Goal: Task Accomplishment & Management: Complete application form

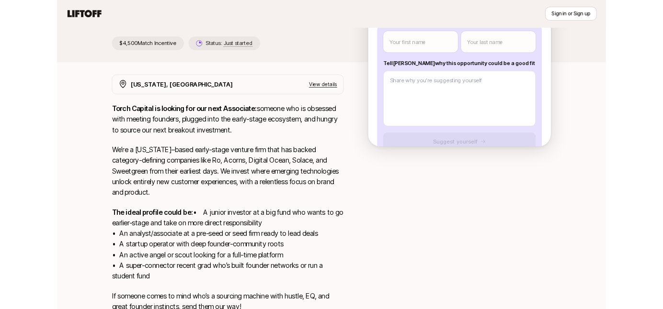
scroll to position [43, 0]
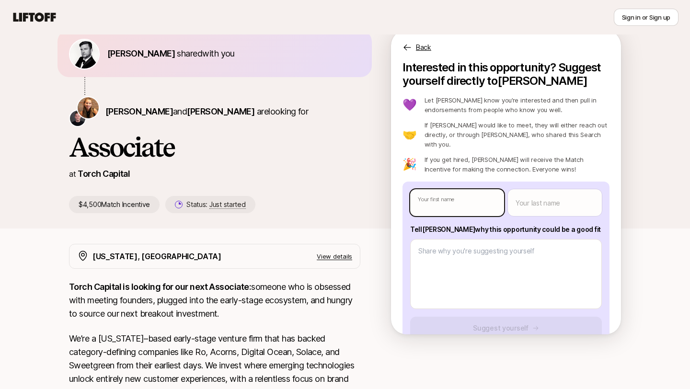
type textarea "x"
click at [473, 188] on body "New to Liftoff? See how it works Sign in or Sign up Sign in or Sign up [PERSON_…" at bounding box center [345, 151] width 690 height 389
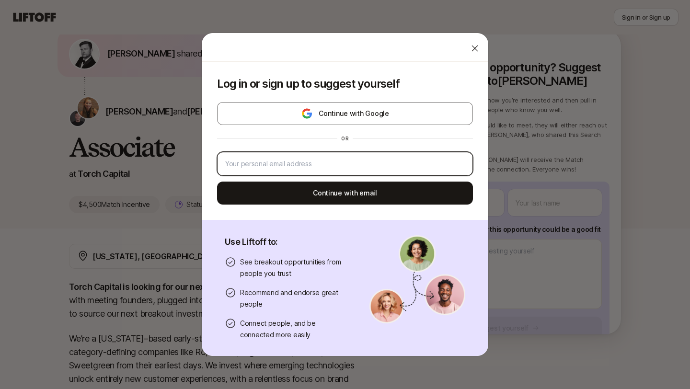
type input "[EMAIL_ADDRESS][DOMAIN_NAME]"
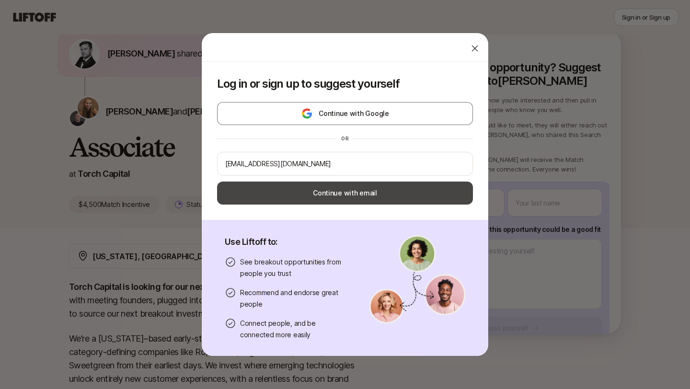
click at [384, 196] on button "Continue with email" at bounding box center [345, 192] width 256 height 23
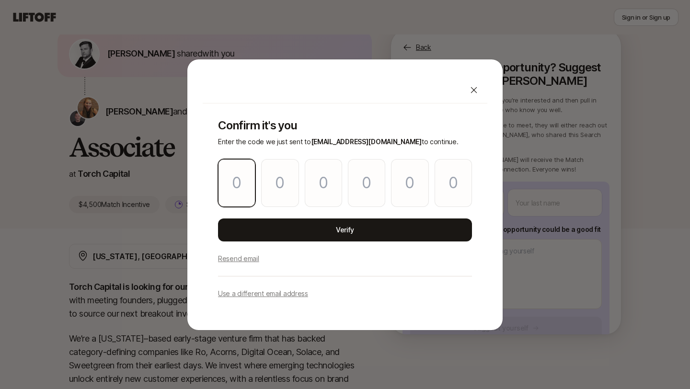
type textarea "x"
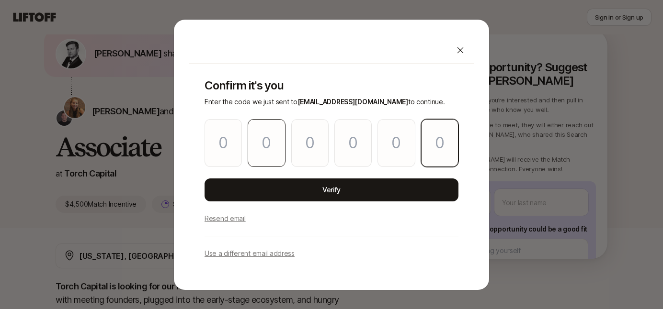
paste input "4"
type input "9"
type input "0"
type input "7"
type input "0"
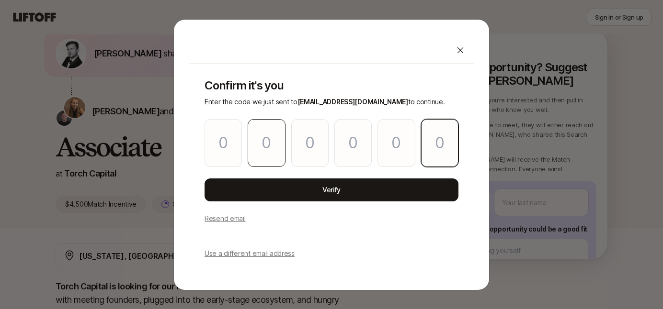
type input "2"
type input "4"
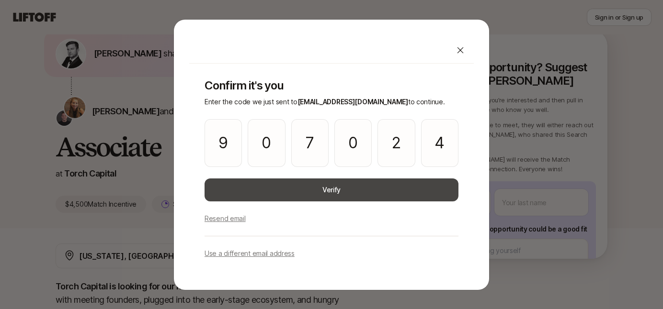
click at [293, 192] on button "Verify" at bounding box center [331, 190] width 254 height 23
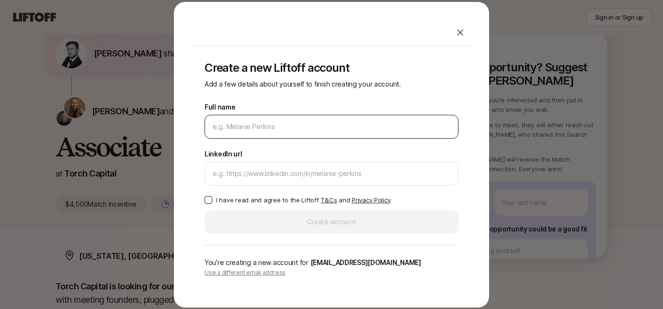
click at [265, 127] on input "Full name" at bounding box center [331, 126] width 237 height 11
type input "[PERSON_NAME]"
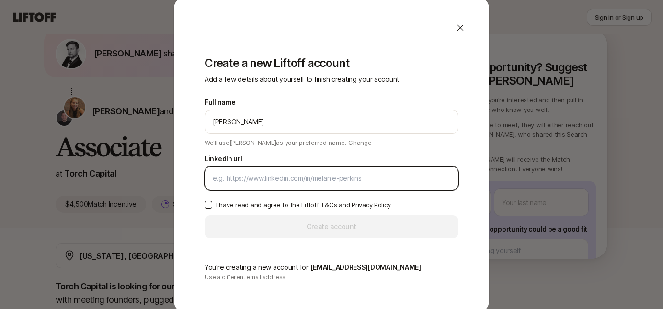
click at [319, 176] on input "LinkedIn url" at bounding box center [331, 178] width 237 height 11
paste input "[URL][DOMAIN_NAME]"
type input "[URL][DOMAIN_NAME]"
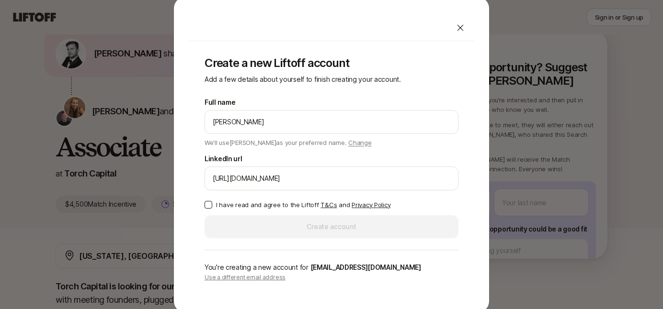
click at [206, 205] on button "I have read and agree to the Liftoff T&Cs and Privacy Policy" at bounding box center [208, 205] width 8 height 8
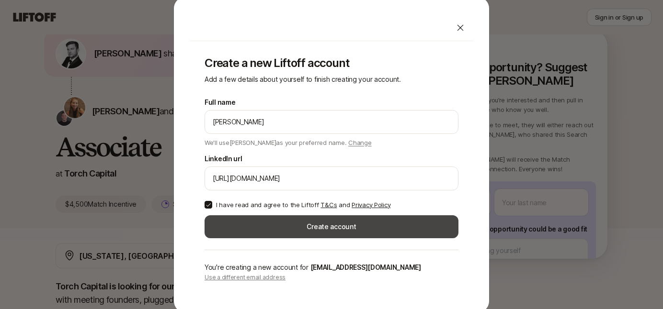
click at [284, 235] on button "Create account" at bounding box center [331, 226] width 254 height 23
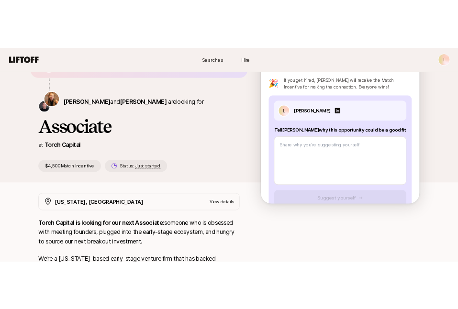
scroll to position [81, 0]
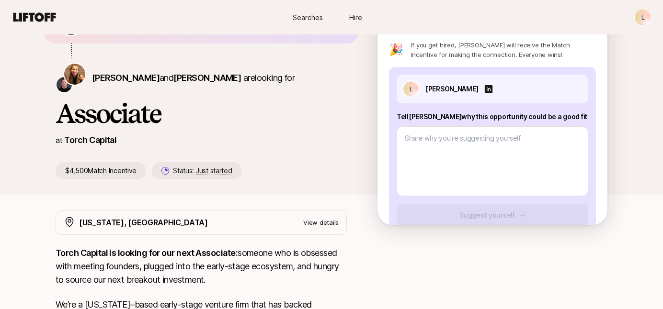
click at [45, 148] on div "[PERSON_NAME] shared with you [PERSON_NAME] and [PERSON_NAME] are looking for A…" at bounding box center [331, 96] width 575 height 198
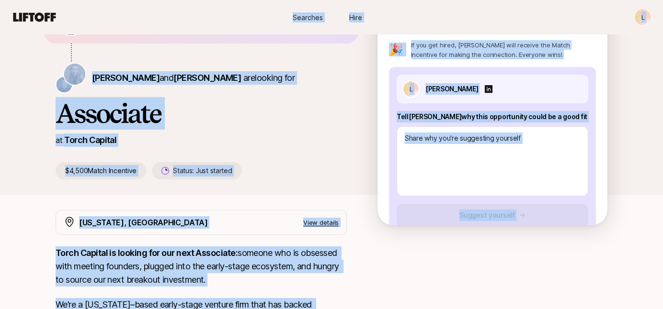
copy main "Lor ip Dolorsi? Ame con ad elits D Eiusmodt Inci Utlabore Etdo M Aliq Enima min…"
click at [433, 200] on div "L [PERSON_NAME] Tell [PERSON_NAME] why this opportunity could be a good fit Sug…" at bounding box center [492, 151] width 207 height 168
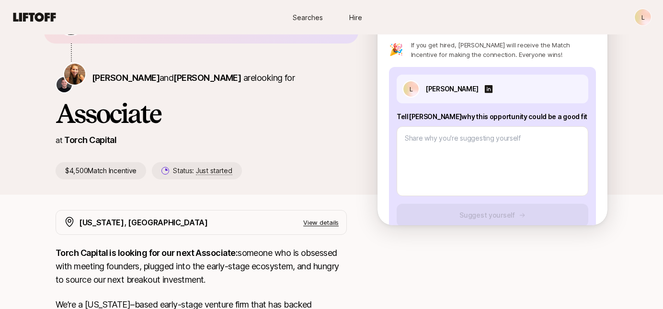
drag, startPoint x: 397, startPoint y: 107, endPoint x: 570, endPoint y: 110, distance: 173.4
click at [570, 111] on p "Tell [PERSON_NAME] why this opportunity could be a good fit" at bounding box center [492, 116] width 192 height 11
copy p "Tell [PERSON_NAME] why this opportunity could be a good fit"
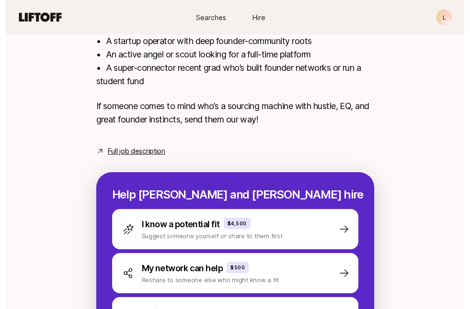
scroll to position [572, 0]
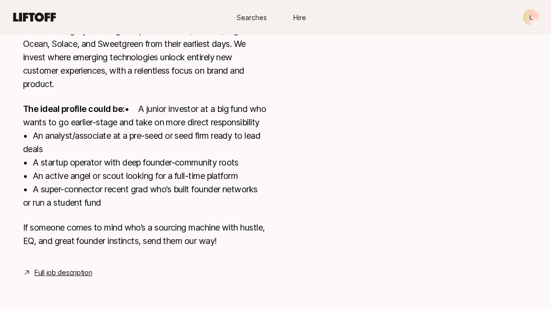
type textarea "x"
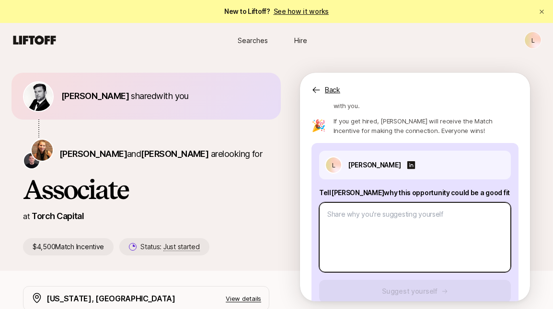
click at [373, 241] on textarea at bounding box center [415, 238] width 192 height 70
type textarea "H"
type textarea "x"
type textarea "Hi"
type textarea "x"
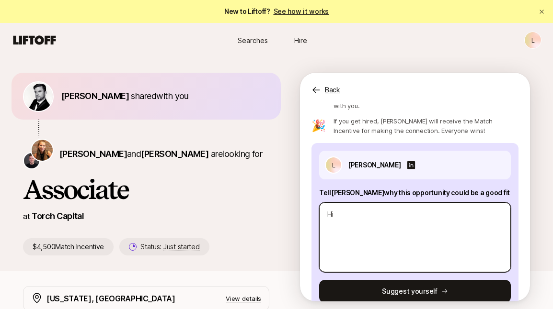
type textarea "Hi"
type textarea "x"
type textarea "Hi K"
type textarea "x"
type textarea "Hi [PERSON_NAME]"
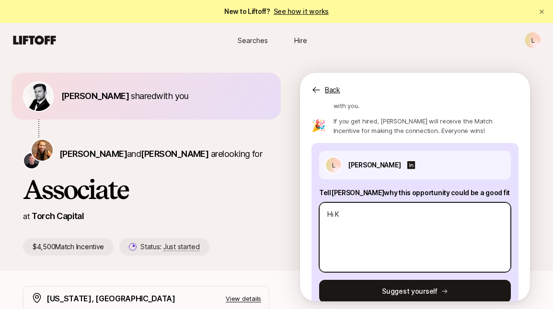
type textarea "x"
type textarea "Hi [PERSON_NAME]"
type textarea "x"
type textarea "Hi [PERSON_NAME]"
type textarea "x"
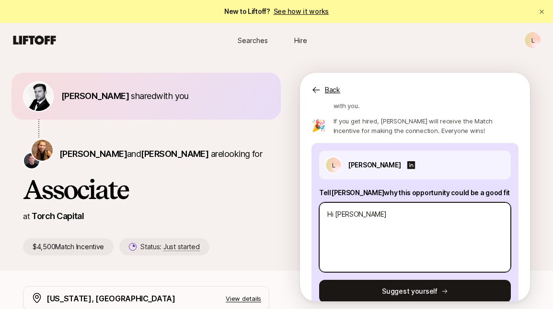
type textarea "Hi [PERSON_NAME]"
type textarea "x"
type textarea "Hi [PERSON_NAME]!"
type textarea "x"
type textarea "Hi [PERSON_NAME]!"
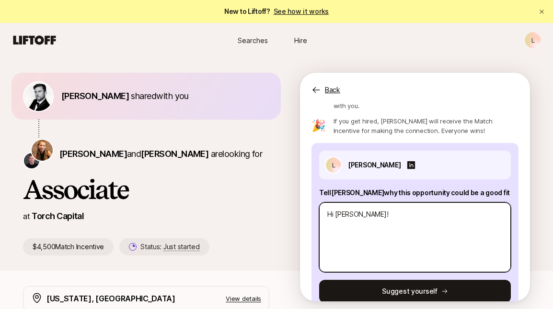
type textarea "x"
type textarea "Hi [PERSON_NAME]! E"
type textarea "x"
type textarea "Hi [PERSON_NAME]! Ex"
type textarea "x"
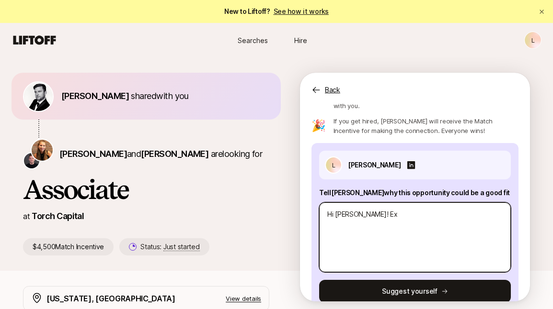
type textarea "Hi [PERSON_NAME]! Exc"
type textarea "x"
type textarea "Hi [PERSON_NAME]! Exci"
type textarea "x"
type textarea "Hi [PERSON_NAME]! Excit"
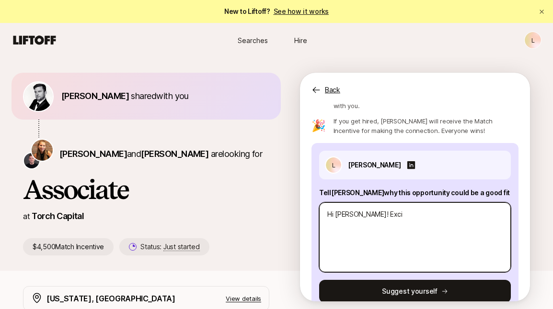
type textarea "x"
type textarea "Hi [PERSON_NAME]! Excite"
type textarea "x"
type textarea "Hi [PERSON_NAME]! Excited"
type textarea "x"
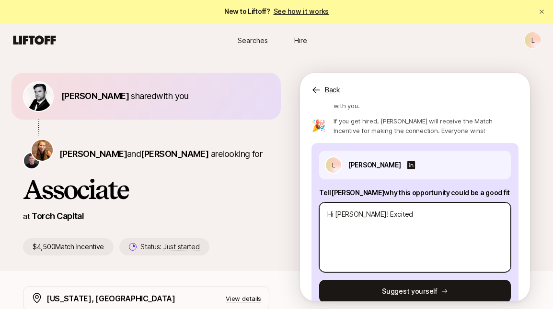
type textarea "Hi [PERSON_NAME]! Excited"
type textarea "x"
type textarea "Hi [PERSON_NAME]! Excited"
type textarea "x"
type textarea "Hi [PERSON_NAME]! Excite"
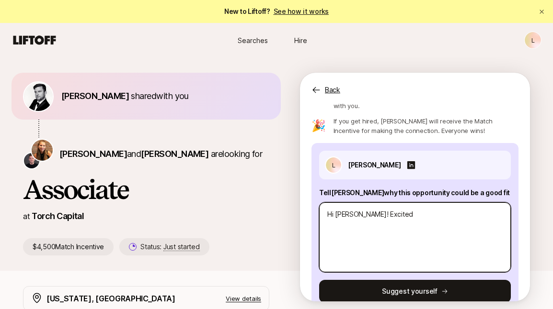
type textarea "x"
type textarea "Hi [PERSON_NAME]! Excit"
type textarea "x"
type textarea "Hi [PERSON_NAME]! Exci"
type textarea "x"
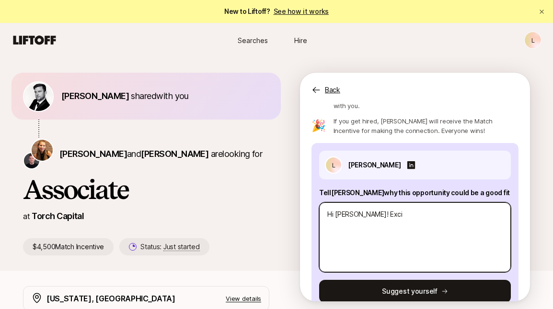
type textarea "Hi [PERSON_NAME]! Exc"
type textarea "x"
type textarea "Hi [PERSON_NAME]! Ex"
type textarea "x"
type textarea "Hi [PERSON_NAME]! E"
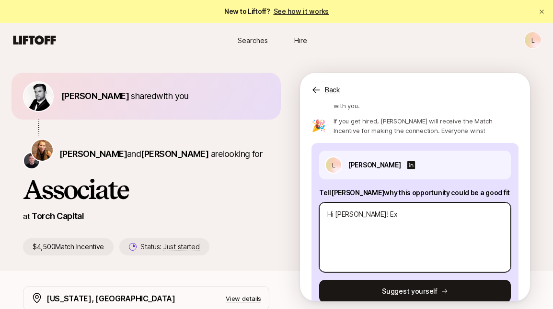
type textarea "x"
type textarea "Hi [PERSON_NAME]!"
type textarea "x"
type textarea "Hi [PERSON_NAME]! I"
type textarea "x"
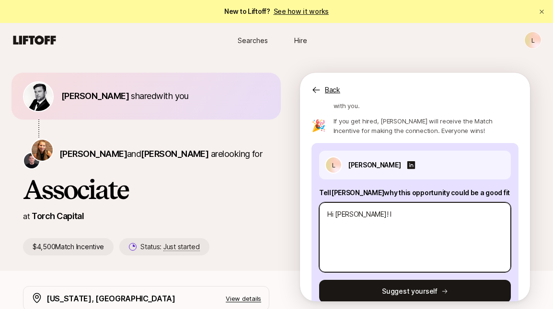
type textarea "Hi [PERSON_NAME]! I'"
type textarea "x"
type textarea "Hi [PERSON_NAME]! I'm"
type textarea "x"
type textarea "Hi [PERSON_NAME]! I'm"
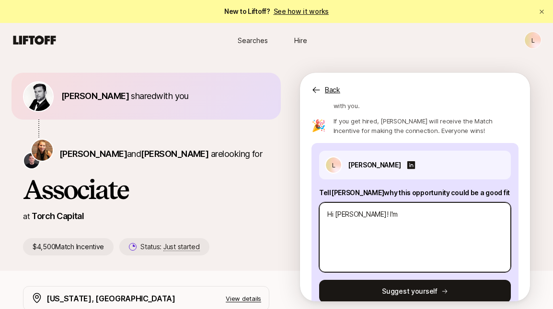
type textarea "x"
type textarea "Hi [PERSON_NAME]! I'm v"
type textarea "x"
type textarea "Hi [PERSON_NAME]! I'm ve"
type textarea "x"
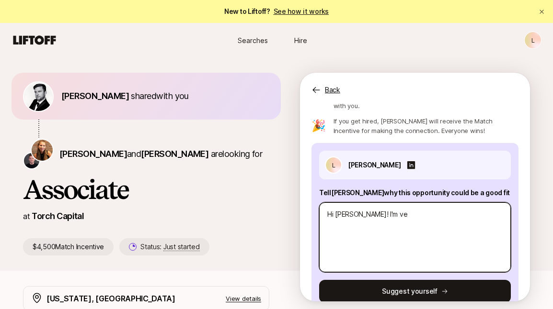
type textarea "Hi [PERSON_NAME]! I'm ver"
type textarea "x"
type textarea "Hi [PERSON_NAME]! I'm ver"
type textarea "x"
type textarea "Hi [PERSON_NAME]! I'm ver y"
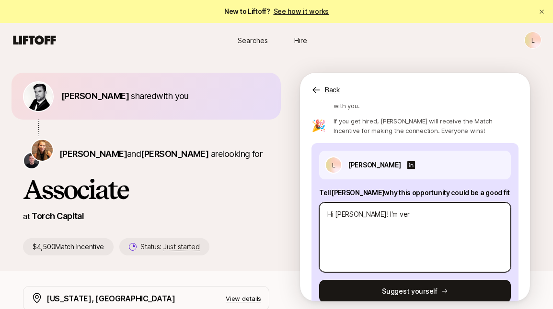
type textarea "x"
type textarea "Hi [PERSON_NAME]! I'm ver"
type textarea "x"
type textarea "Hi [PERSON_NAME]! I'm ver"
type textarea "x"
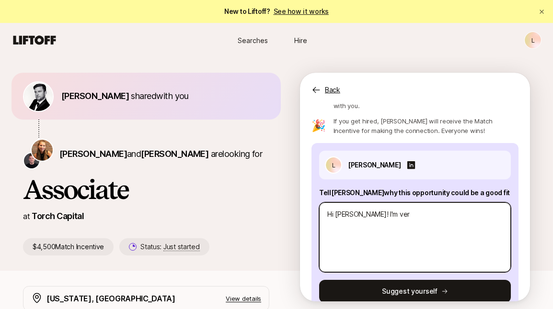
type textarea "Hi [PERSON_NAME]! I'm very"
type textarea "x"
type textarea "Hi [PERSON_NAME]! I'm very"
type textarea "x"
type textarea "Hi [PERSON_NAME]! I'm very e"
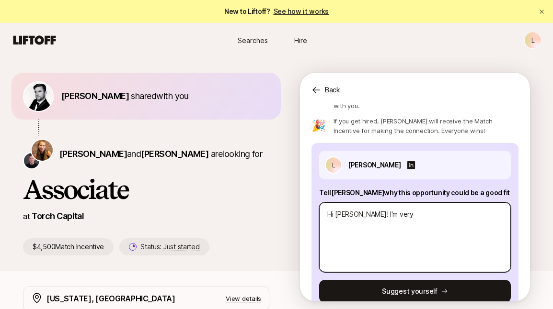
type textarea "x"
type textarea "Hi [PERSON_NAME]! I'm very ex"
type textarea "x"
type textarea "Hi [PERSON_NAME]! I'm very e"
type textarea "x"
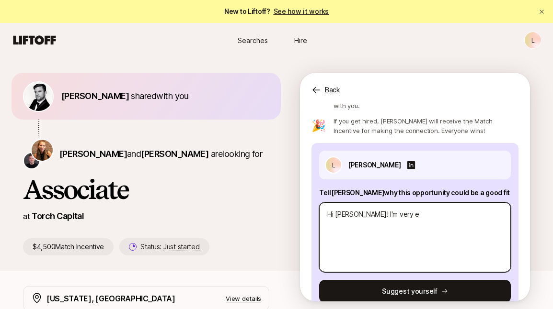
type textarea "Hi [PERSON_NAME]! I'm very ex"
type textarea "x"
type textarea "Hi [PERSON_NAME]! I'm very exc"
type textarea "x"
type textarea "Hi [PERSON_NAME]! I'm very exci"
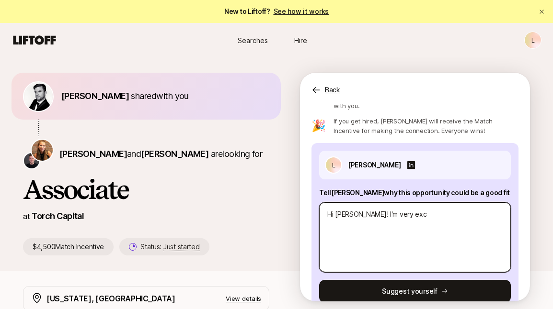
type textarea "x"
type textarea "Hi [PERSON_NAME]! I'm very excit"
type textarea "x"
type textarea "Hi [PERSON_NAME]! I'm very excite"
type textarea "x"
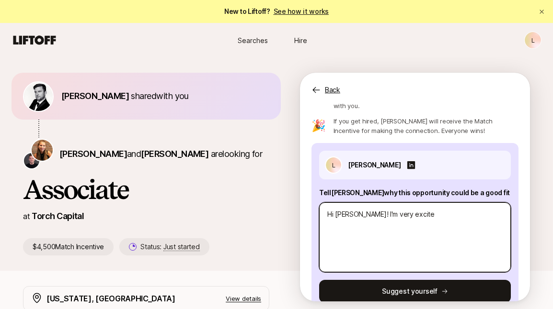
type textarea "Hi [PERSON_NAME]! I'm very excited"
type textarea "x"
type textarea "Hi [PERSON_NAME]! I'm very excited"
type textarea "x"
type textarea "Hi [PERSON_NAME]! I'm very excited b"
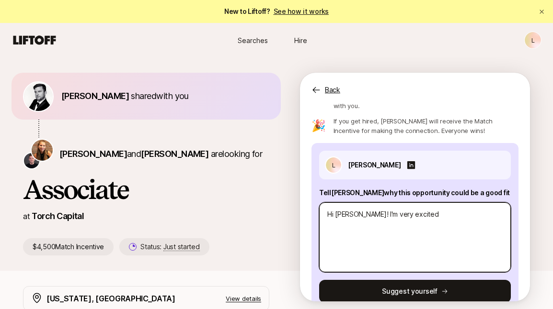
type textarea "x"
type textarea "Hi [PERSON_NAME]! I'm very excited by"
type textarea "x"
type textarea "Hi [PERSON_NAME]! I'm very excited by"
type textarea "x"
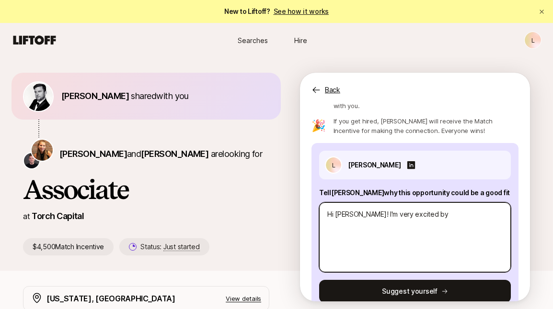
type textarea "Hi [PERSON_NAME]! I'm very excited by t"
type textarea "x"
type textarea "Hi [PERSON_NAME]! I'm very excited by th"
type textarea "x"
type textarea "Hi [PERSON_NAME]! I'm very excited by thi"
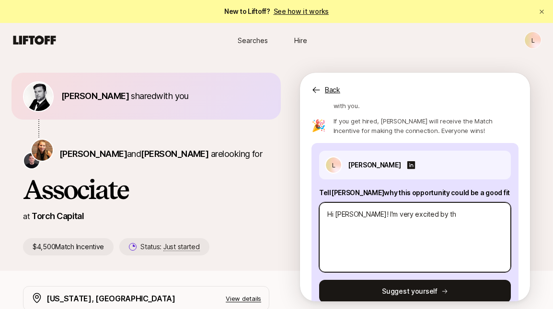
type textarea "x"
type textarea "Hi [PERSON_NAME]! I'm very excited by this"
type textarea "x"
type textarea "Hi [PERSON_NAME]! I'm very excited by this"
type textarea "x"
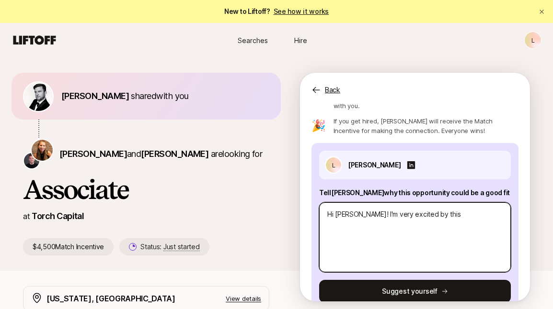
type textarea "Hi [PERSON_NAME]! I'm very excited by this p"
type textarea "x"
type textarea "Hi [PERSON_NAME]! I'm very excited by this"
type textarea "x"
type textarea "Hi [PERSON_NAME]! I'm very excited by this o"
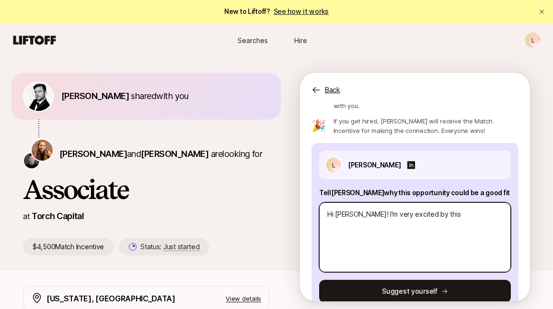
type textarea "x"
type textarea "Hi [PERSON_NAME]! I'm very excited by this op"
type textarea "x"
type textarea "Hi [PERSON_NAME]! I'm very excited by this opp"
type textarea "x"
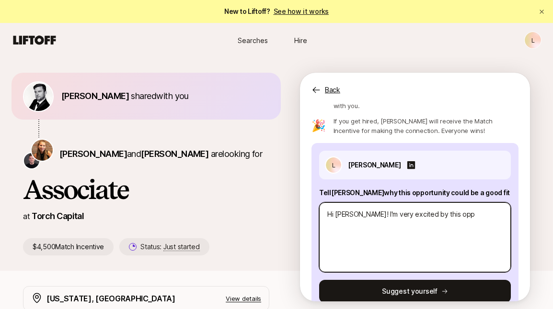
type textarea "Hi [PERSON_NAME]! I'm very excited by this oppo"
type textarea "x"
type textarea "Hi [PERSON_NAME]! I'm very excited by this oppor"
type textarea "x"
type textarea "Hi [PERSON_NAME]! I'm very excited by this opport"
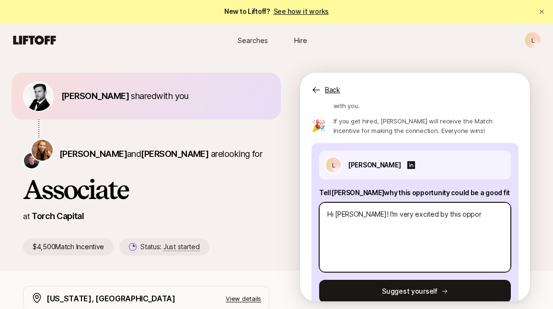
type textarea "x"
type textarea "Hi [PERSON_NAME]! I'm very excited by this opportu"
type textarea "x"
type textarea "Hi [PERSON_NAME]! I'm very excited by this opportun"
type textarea "x"
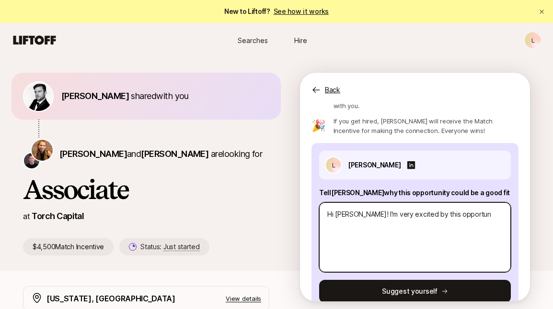
type textarea "Hi [PERSON_NAME]! I'm very excited by this opportuni"
type textarea "x"
type textarea "Hi [PERSON_NAME]! I'm very excited by this opportunit"
type textarea "x"
type textarea "Hi [PERSON_NAME]! I'm very excited by this opportunity"
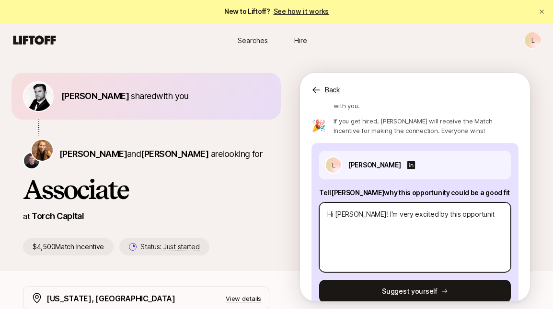
type textarea "x"
type textarea "Hi [PERSON_NAME]! I'm very excited by this opportunity"
type textarea "x"
type textarea "Hi [PERSON_NAME]! I'm very excited by this opportunity a"
type textarea "x"
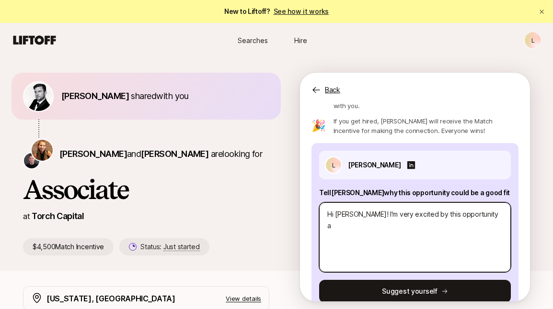
type textarea "Hi [PERSON_NAME]! I'm very excited by this opportunity an"
type textarea "x"
type textarea "Hi [PERSON_NAME]! I'm very excited by this opportunity and"
type textarea "x"
type textarea "Hi [PERSON_NAME]! I'm very excited by this opportunity and"
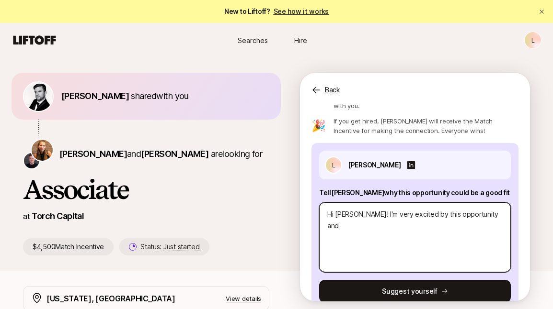
type textarea "x"
type textarea "Hi [PERSON_NAME]! I'm very excited by this opportunity and w"
type textarea "x"
type textarea "Hi [PERSON_NAME]! I'm very excited by this opportunity and wo"
type textarea "x"
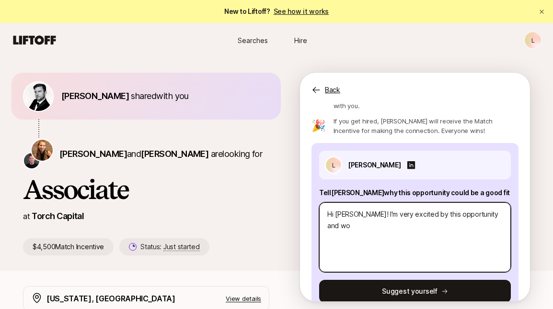
type textarea "Hi [PERSON_NAME]! I'm very excited by this opportunity and wou"
type textarea "x"
type textarea "Hi [PERSON_NAME]! I'm very excited by this opportunity and woul"
type textarea "x"
type textarea "Hi [PERSON_NAME]! I'm very excited by this opportunity and would"
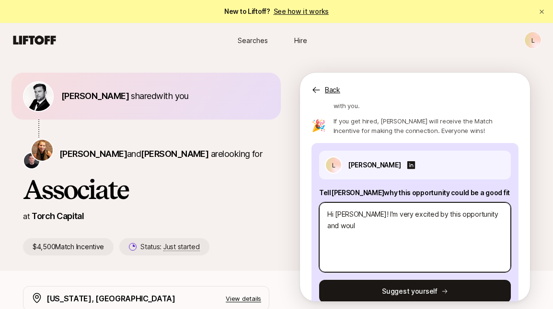
type textarea "x"
type textarea "Hi [PERSON_NAME]! I'm very excited by this opportunity and would"
type textarea "x"
type textarea "Hi [PERSON_NAME]! I'm very excited by this opportunity and would l"
type textarea "x"
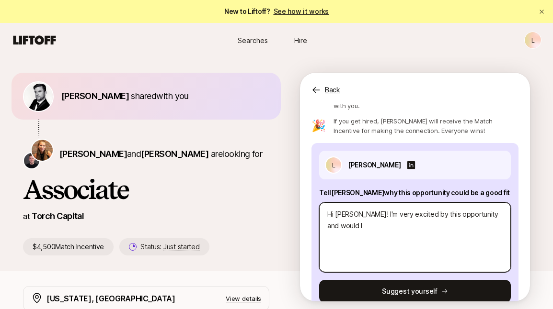
type textarea "Hi [PERSON_NAME]! I'm very excited by this opportunity and would li"
type textarea "x"
type textarea "Hi [PERSON_NAME]! I'm very excited by this opportunity and would lik"
type textarea "x"
type textarea "Hi [PERSON_NAME]! I'm very excited by this opportunity and would like"
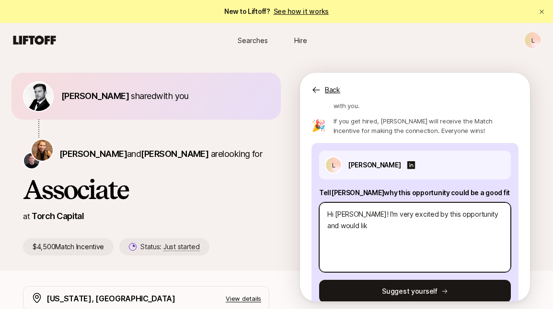
type textarea "x"
type textarea "Hi [PERSON_NAME]! I'm very excited by this opportunity and would like"
type textarea "x"
type textarea "Hi [PERSON_NAME]! I'm very excited by this opportunity and would like t"
type textarea "x"
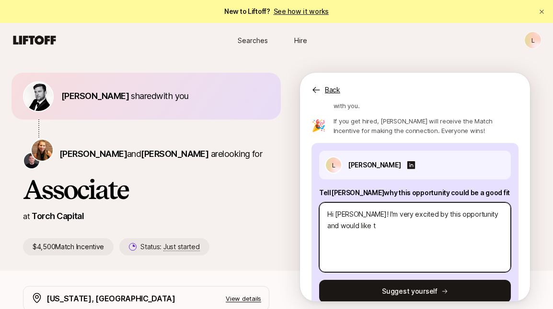
type textarea "Hi [PERSON_NAME]! I'm very excited by this opportunity and would like to"
type textarea "x"
type textarea "Hi [PERSON_NAME]! I'm very excited by this opportunity and would like to"
type textarea "x"
type textarea "Hi [PERSON_NAME]! I'm very excited by this opportunity and would like to m"
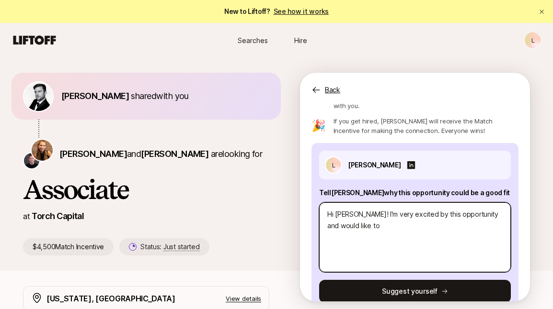
type textarea "x"
type textarea "Hi [PERSON_NAME]! I'm very excited by this opportunity and would like to"
type textarea "x"
type textarea "Hi [PERSON_NAME]! I'm very excited by this opportunity and would like to p"
type textarea "x"
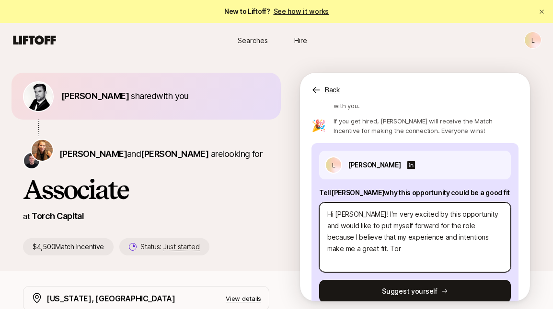
drag, startPoint x: 324, startPoint y: 203, endPoint x: 503, endPoint y: 229, distance: 180.6
click at [503, 229] on textarea "Hi [PERSON_NAME]! I'm very excited by this opportunity and would like to put my…" at bounding box center [415, 238] width 192 height 70
click at [343, 244] on textarea "Hi [PERSON_NAME]! I'm very excited by this opportunity and would like to put my…" at bounding box center [415, 238] width 192 height 70
click at [352, 251] on textarea "Hi [PERSON_NAME]! I'm very excited by this opportunity and would like to put my…" at bounding box center [415, 238] width 192 height 70
drag, startPoint x: 416, startPoint y: 249, endPoint x: 385, endPoint y: 241, distance: 31.8
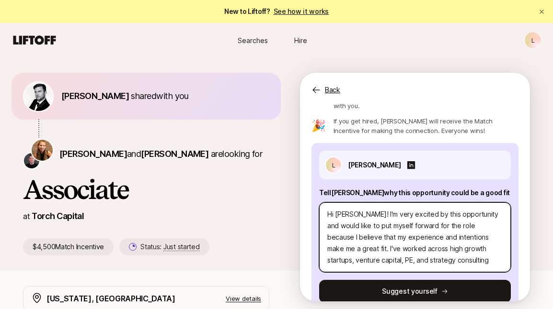
click at [385, 241] on textarea "Hi [PERSON_NAME]! I'm very excited by this opportunity and would like to put my…" at bounding box center [415, 238] width 192 height 70
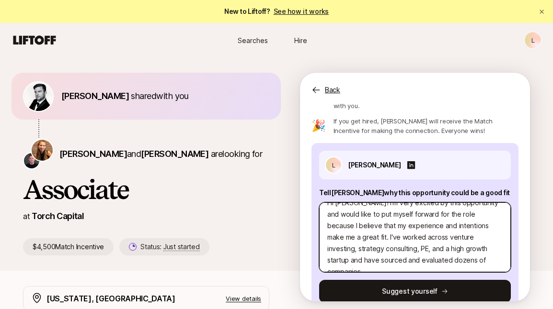
drag, startPoint x: 326, startPoint y: 230, endPoint x: 436, endPoint y: 247, distance: 111.4
click at [436, 247] on textarea "Hi [PERSON_NAME]! I'm very excited by this opportunity and would like to put my…" at bounding box center [415, 238] width 192 height 70
paste textarea "’ve worked across venture investing, strategy consulting and startup growth, fr…"
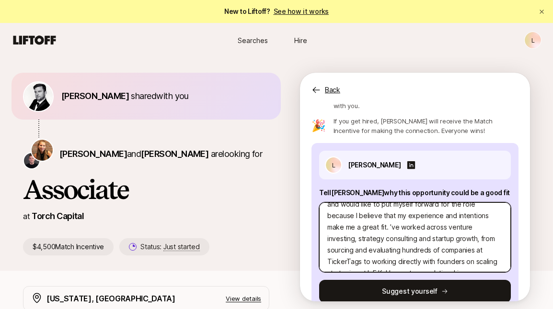
scroll to position [21, 0]
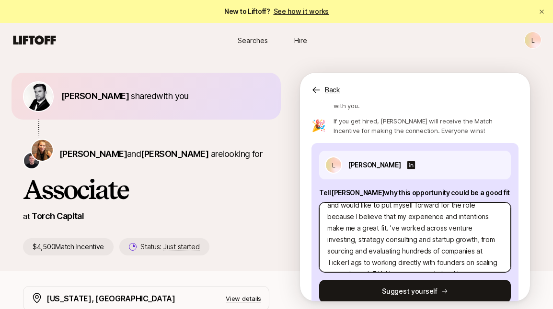
click at [325, 218] on textarea "Hi [PERSON_NAME]! I'm very excited by this opportunity and would like to put my…" at bounding box center [415, 238] width 192 height 70
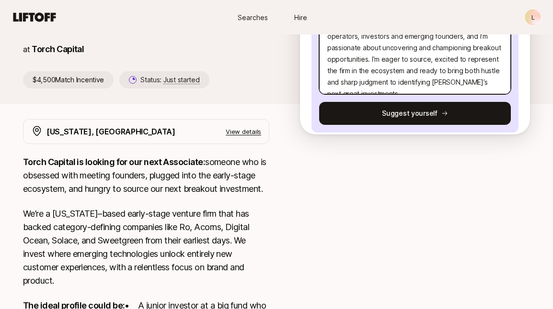
scroll to position [20, 0]
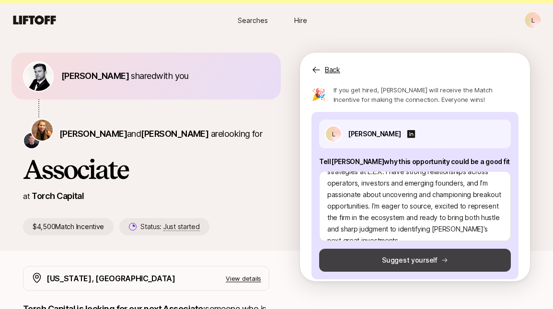
click at [384, 252] on button "Suggest yourself" at bounding box center [415, 260] width 192 height 23
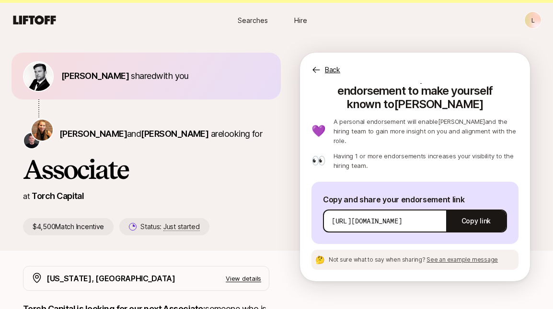
scroll to position [22, 0]
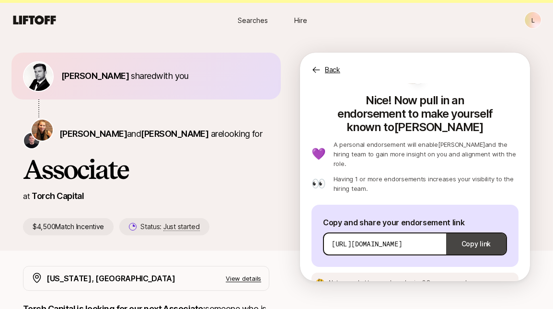
click at [473, 231] on button "Copy link" at bounding box center [476, 244] width 60 height 27
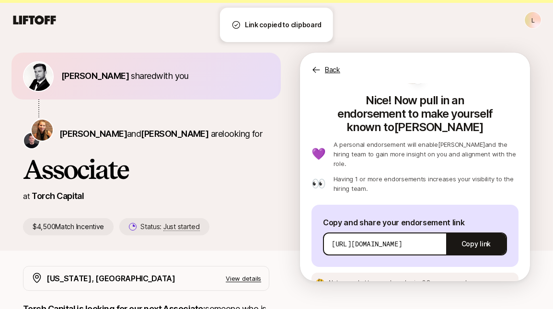
click at [461, 279] on span "See an example message" at bounding box center [461, 282] width 71 height 7
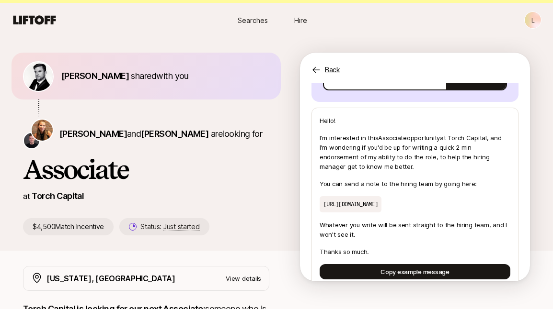
scroll to position [191, 0]
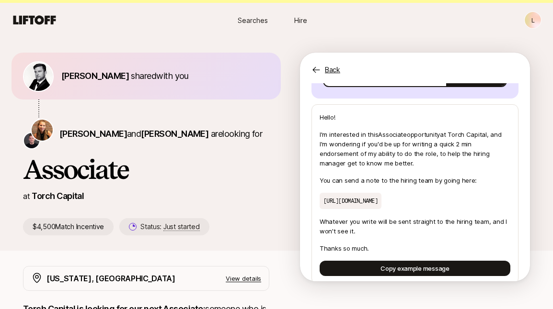
click at [135, 30] on nav "Searches Hire L" at bounding box center [276, 20] width 553 height 34
